Goal: Use online tool/utility

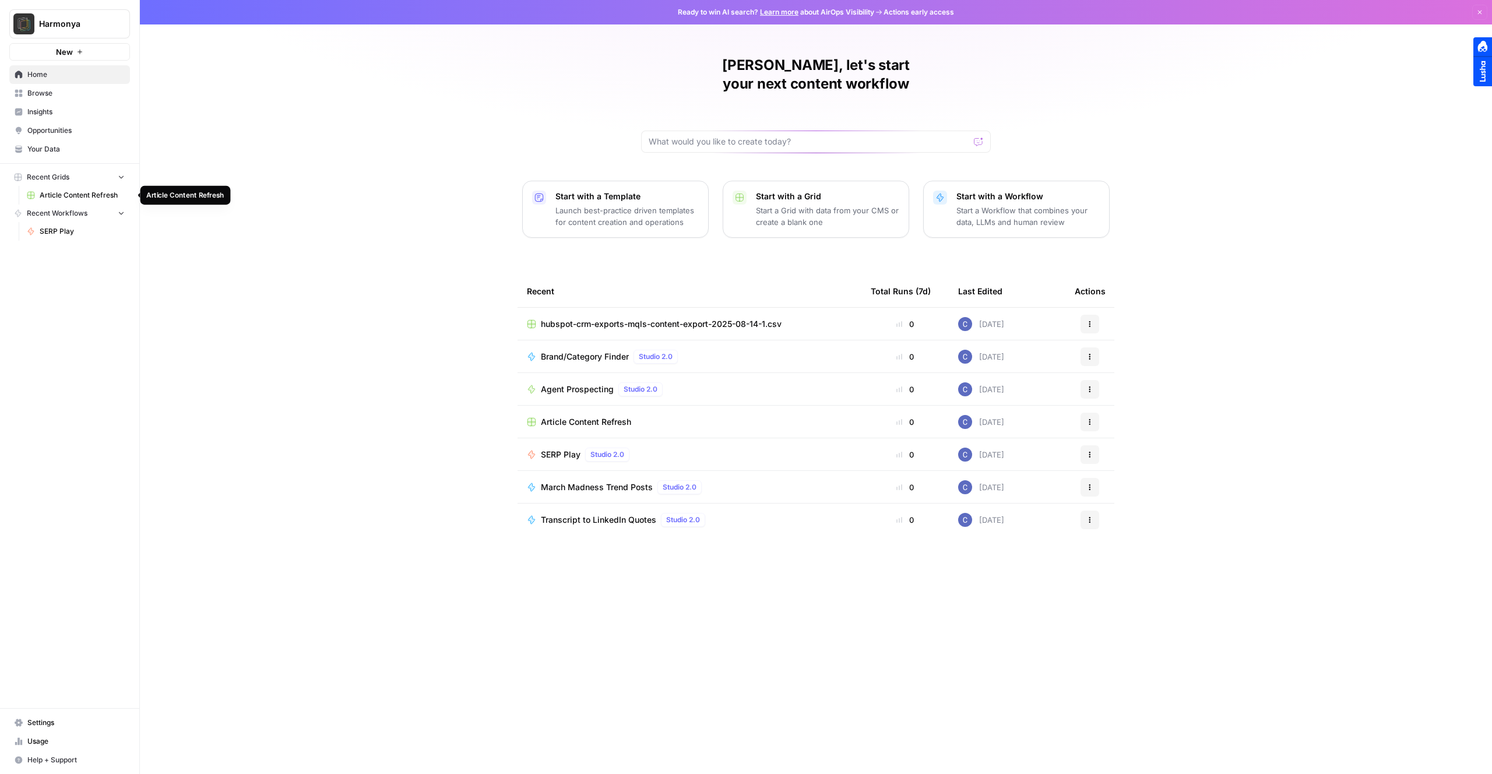
click at [87, 196] on span "Article Content Refresh" at bounding box center [82, 195] width 85 height 10
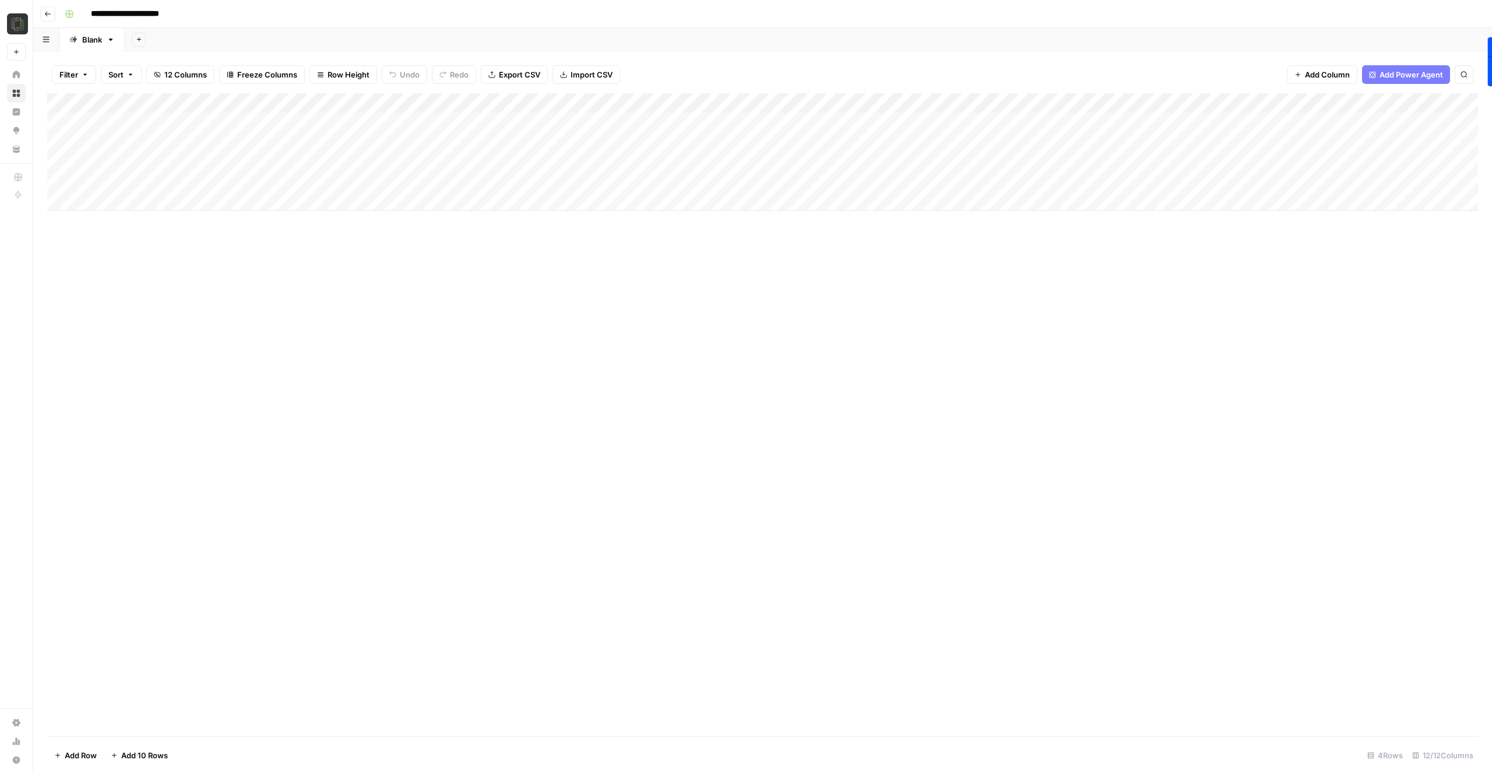
click at [408, 178] on div "Add Column" at bounding box center [762, 152] width 1431 height 118
click at [408, 180] on div "Add Column" at bounding box center [762, 152] width 1431 height 118
click at [487, 262] on div "Add Column" at bounding box center [762, 414] width 1431 height 643
click at [340, 182] on div "Add Column" at bounding box center [762, 152] width 1431 height 118
click at [549, 182] on div "Add Column" at bounding box center [762, 152] width 1431 height 118
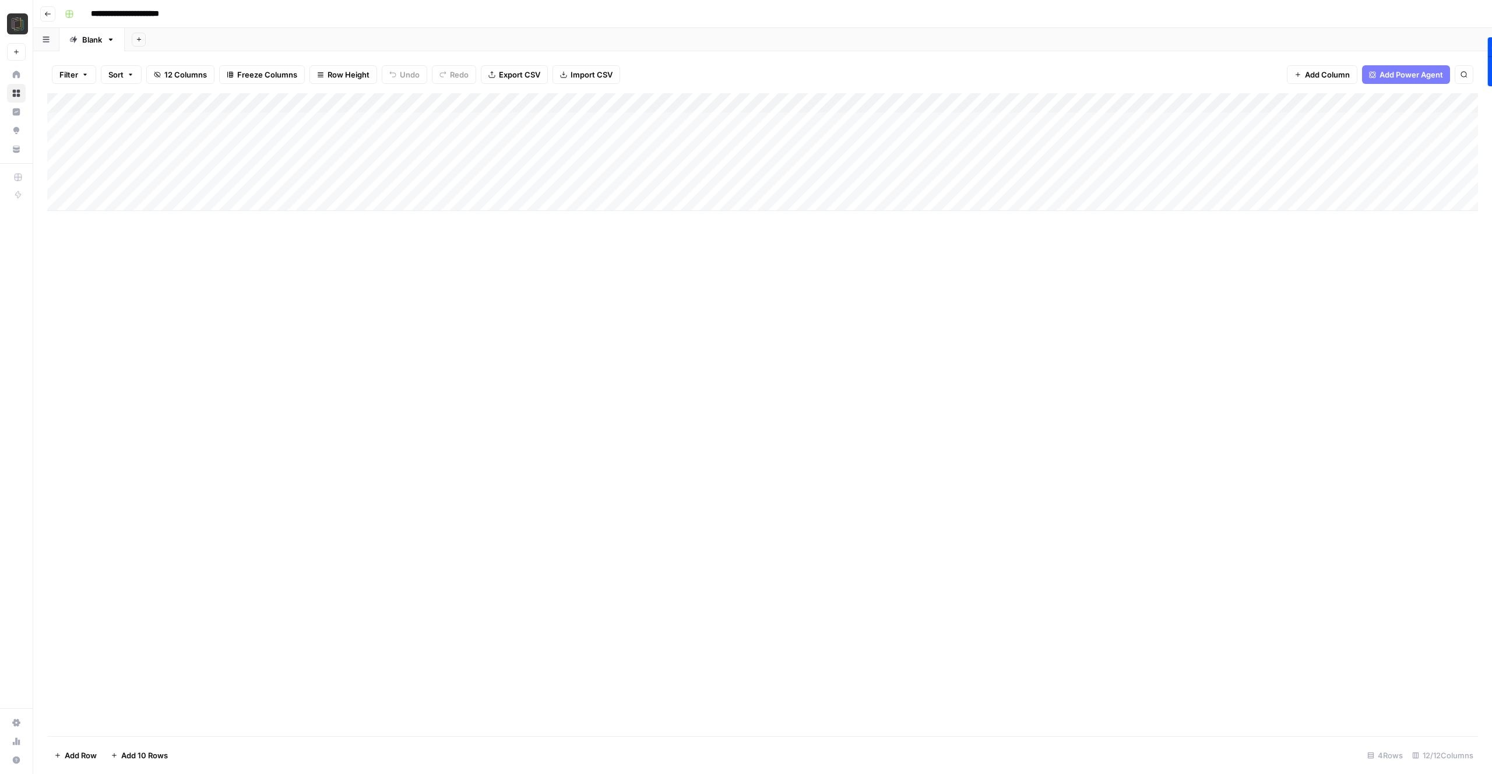
click at [757, 295] on div "Add Column" at bounding box center [762, 414] width 1431 height 643
click at [838, 182] on div "Add Column" at bounding box center [762, 152] width 1431 height 118
click at [1110, 182] on div "Add Column" at bounding box center [762, 152] width 1431 height 118
click at [939, 179] on div "Add Column" at bounding box center [762, 152] width 1431 height 118
